Goal: Book appointment/travel/reservation

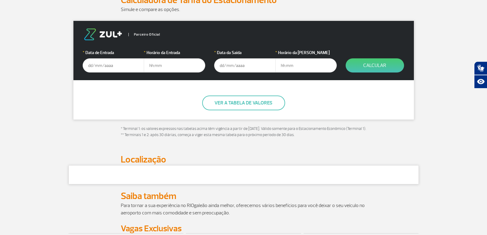
scroll to position [92, 0]
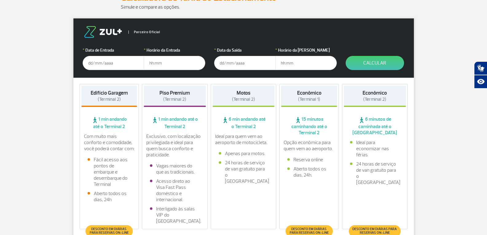
click at [127, 62] on input "text" at bounding box center [113, 63] width 61 height 14
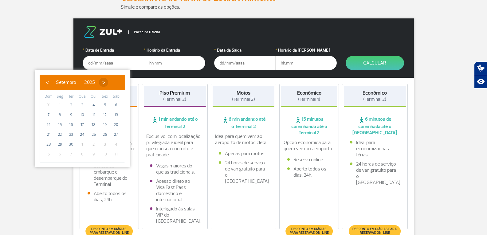
click at [108, 83] on span "›" at bounding box center [103, 82] width 9 height 9
click at [94, 124] on span "16" at bounding box center [94, 125] width 10 height 10
type input "[DATE]"
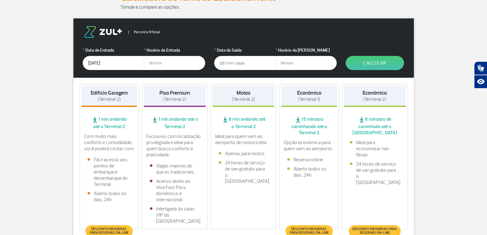
click at [153, 62] on input "text" at bounding box center [174, 63] width 61 height 14
type input "21:30"
click at [229, 59] on input "text" at bounding box center [244, 63] width 61 height 14
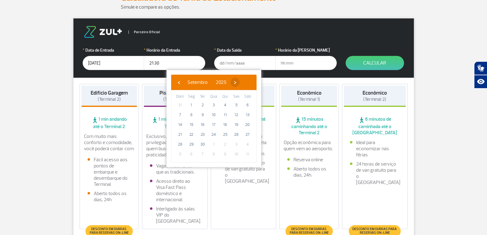
click at [239, 81] on span "›" at bounding box center [234, 82] width 9 height 9
click at [245, 134] on span "25" at bounding box center [248, 135] width 10 height 10
type input "[DATE]"
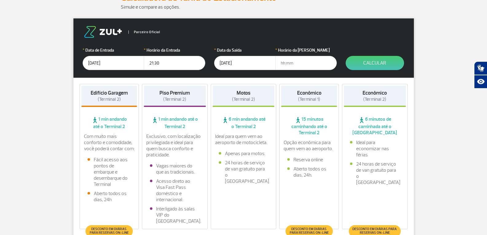
click at [292, 65] on input "text" at bounding box center [305, 63] width 61 height 14
type input "10:00"
click at [380, 63] on button "Calcular" at bounding box center [374, 63] width 58 height 14
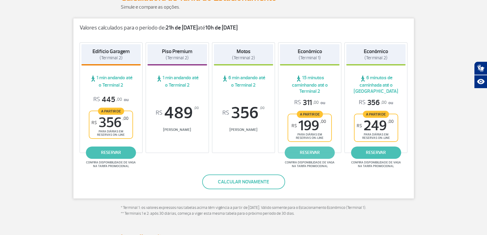
click at [312, 153] on link "reservar" at bounding box center [310, 152] width 50 height 12
click at [307, 156] on link "reservar" at bounding box center [310, 152] width 50 height 12
click at [252, 181] on button "Calcular novamente" at bounding box center [243, 181] width 83 height 15
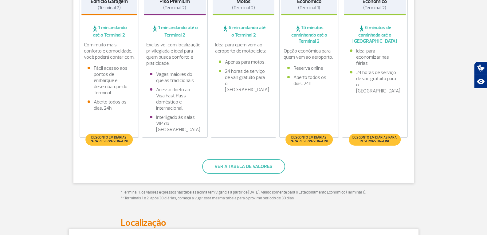
scroll to position [184, 0]
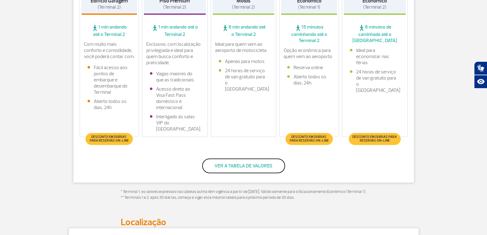
click at [251, 165] on button "Ver a tabela de valores" at bounding box center [243, 165] width 83 height 15
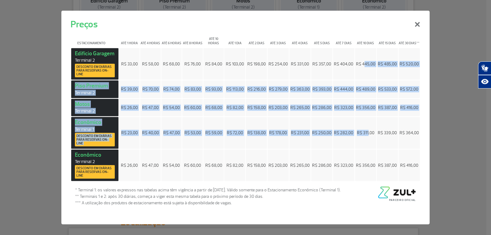
drag, startPoint x: 365, startPoint y: 66, endPoint x: 369, endPoint y: 135, distance: 69.2
click at [369, 135] on tbody "[GEOGRAPHIC_DATA] 2 Desconto em diárias para reservas on-line R$ 33,00 R$ 58,00…" at bounding box center [245, 114] width 349 height 133
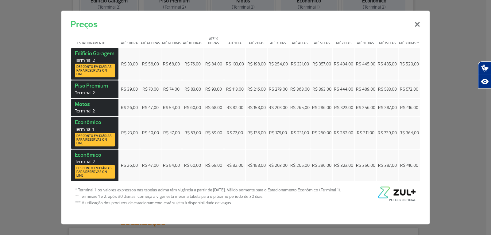
click at [370, 130] on span "R$ 311,00" at bounding box center [366, 132] width 18 height 5
click at [346, 131] on span "R$ 282,00" at bounding box center [343, 132] width 19 height 5
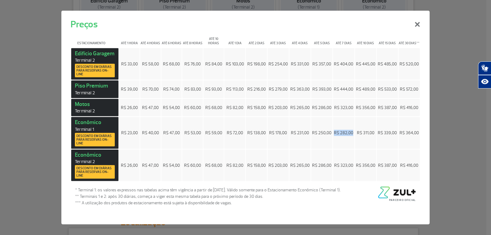
click at [346, 131] on span "R$ 282,00" at bounding box center [343, 132] width 19 height 5
click at [419, 26] on button "×" at bounding box center [418, 23] width 16 height 22
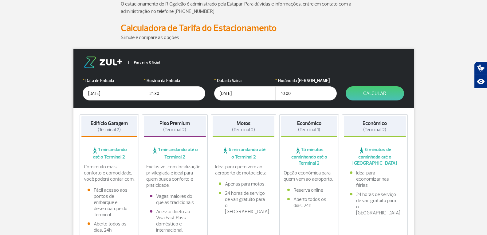
scroll to position [0, 0]
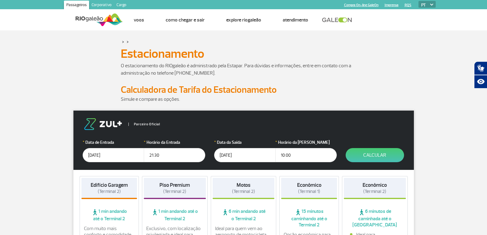
click at [163, 154] on input "21:30" at bounding box center [174, 155] width 61 height 14
click at [294, 157] on input "10:00" at bounding box center [305, 155] width 61 height 14
click at [369, 158] on button "Calcular" at bounding box center [374, 155] width 58 height 14
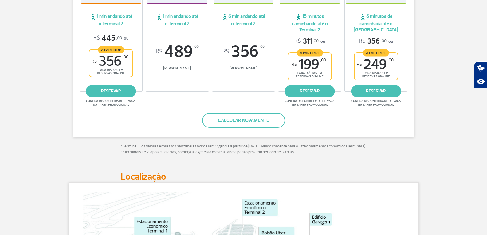
scroll to position [359, 0]
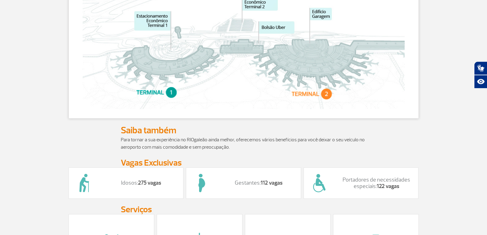
drag, startPoint x: 363, startPoint y: 124, endPoint x: 358, endPoint y: 125, distance: 5.0
click at [363, 119] on section at bounding box center [243, 48] width 350 height 142
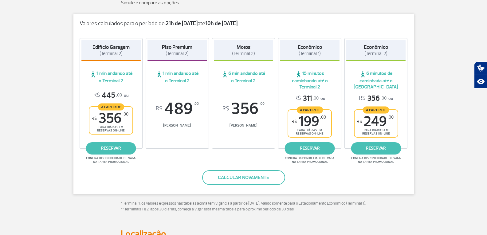
scroll to position [83, 0]
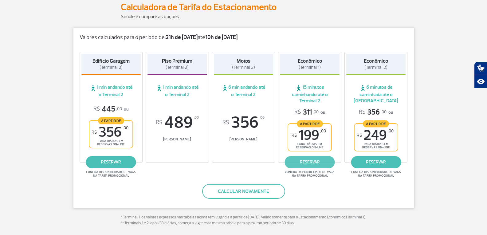
click at [312, 158] on link "reservar" at bounding box center [310, 162] width 50 height 12
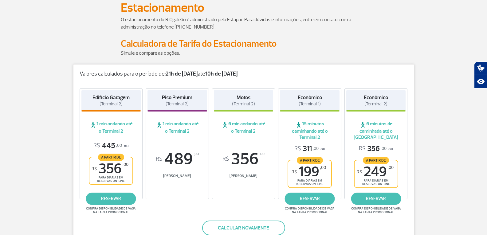
scroll to position [0, 0]
